Goal: Navigation & Orientation: Find specific page/section

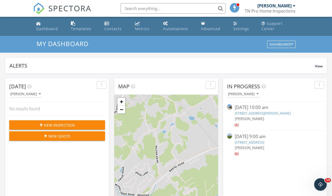
scroll to position [486, 340]
click at [39, 8] on img at bounding box center [39, 9] width 12 height 12
